Goal: Information Seeking & Learning: Learn about a topic

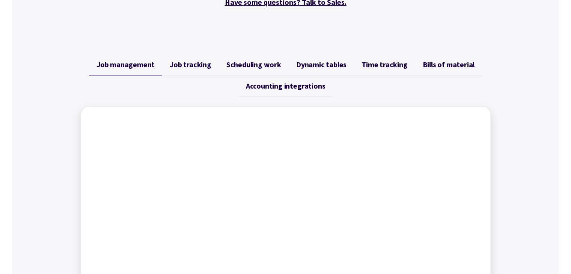
scroll to position [300, 0]
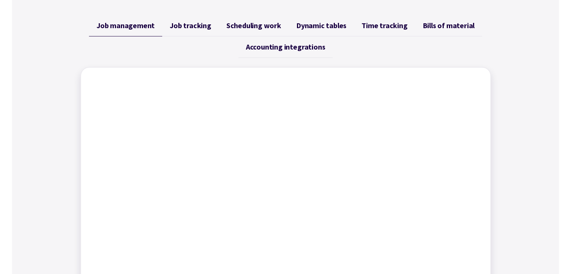
click at [169, 23] on link "Job tracking" at bounding box center [190, 25] width 57 height 21
click at [236, 29] on span "Scheduling work" at bounding box center [253, 25] width 55 height 9
click at [270, 48] on span "Accounting integrations" at bounding box center [285, 46] width 79 height 9
click at [329, 27] on span "Dynamic tables" at bounding box center [321, 25] width 50 height 9
click at [381, 27] on span "Time tracking" at bounding box center [385, 25] width 46 height 9
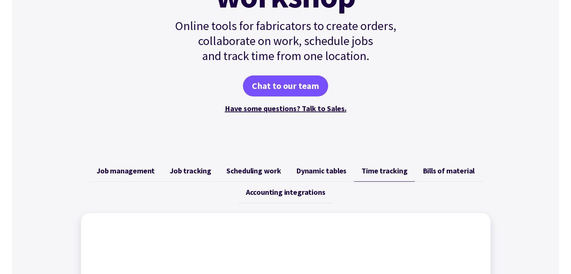
scroll to position [0, 0]
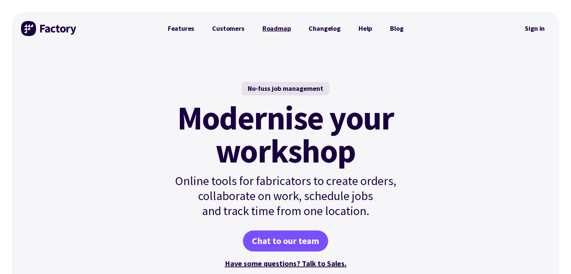
click at [280, 26] on link "Roadmap" at bounding box center [276, 28] width 47 height 15
click at [205, 24] on link "Customers" at bounding box center [228, 28] width 50 height 15
click at [185, 26] on link "Features" at bounding box center [181, 28] width 45 height 15
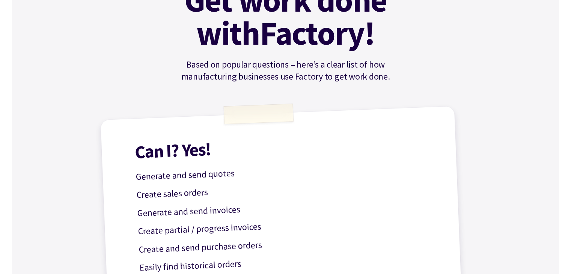
scroll to position [113, 0]
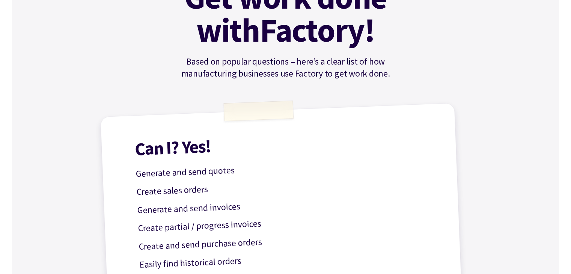
drag, startPoint x: 233, startPoint y: 106, endPoint x: 282, endPoint y: 108, distance: 48.9
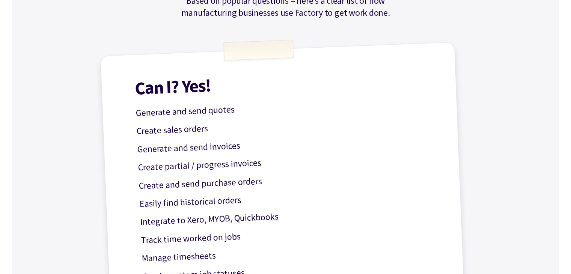
scroll to position [223, 0]
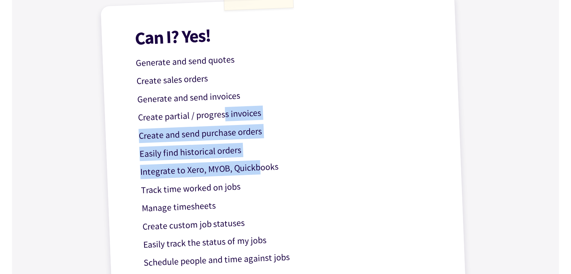
drag, startPoint x: 224, startPoint y: 117, endPoint x: 259, endPoint y: 163, distance: 57.9
click at [259, 163] on div "Can I? Yes! Generate and send quotes Create sales orders Generate and send invo…" at bounding box center [285, 212] width 371 height 440
click at [259, 163] on p "Integrate to Xero, MYOB, Quickbooks" at bounding box center [290, 166] width 300 height 26
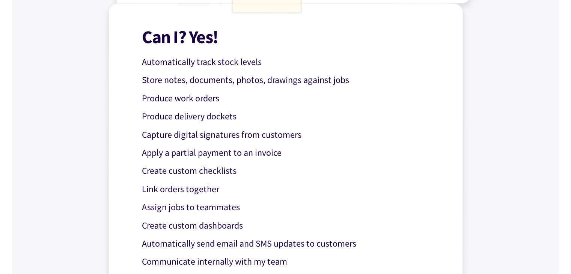
scroll to position [563, 0]
